Goal: Information Seeking & Learning: Learn about a topic

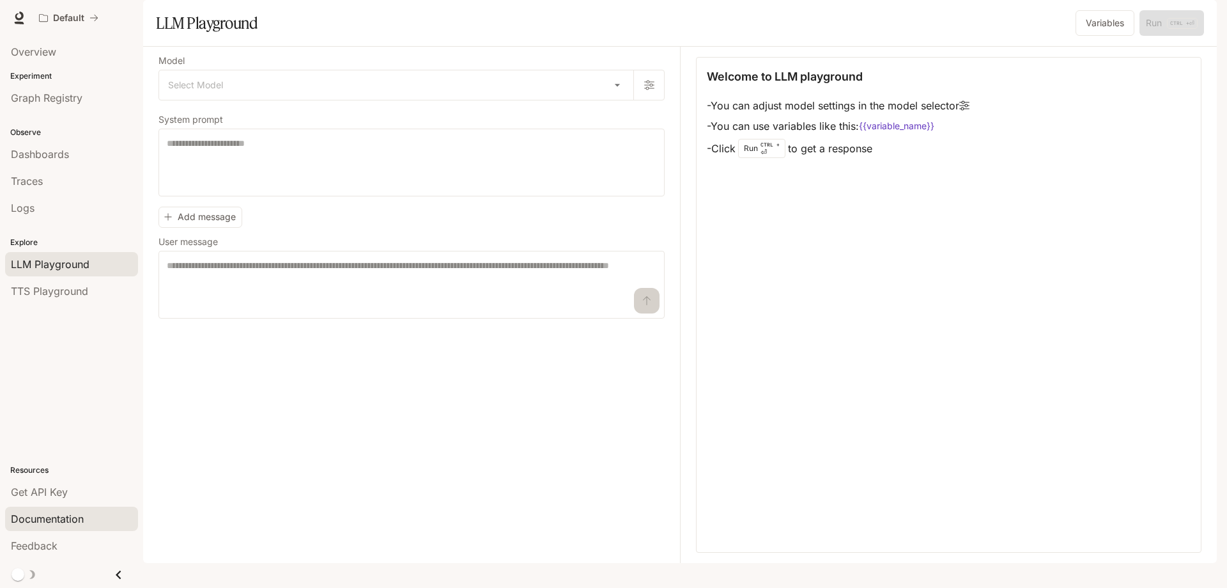
click at [84, 518] on div "Documentation" at bounding box center [71, 518] width 121 height 15
